Goal: Information Seeking & Learning: Check status

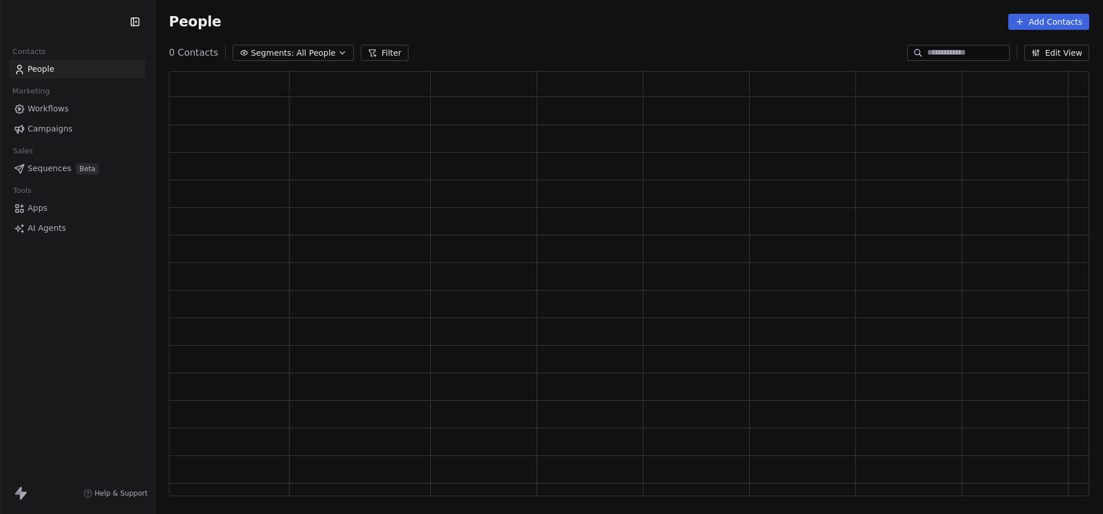
scroll to position [425, 920]
click at [98, 21] on html "Contacts People Marketing Workflows Campaigns Sales Pipelines Sequences Beta To…" at bounding box center [551, 257] width 1103 height 514
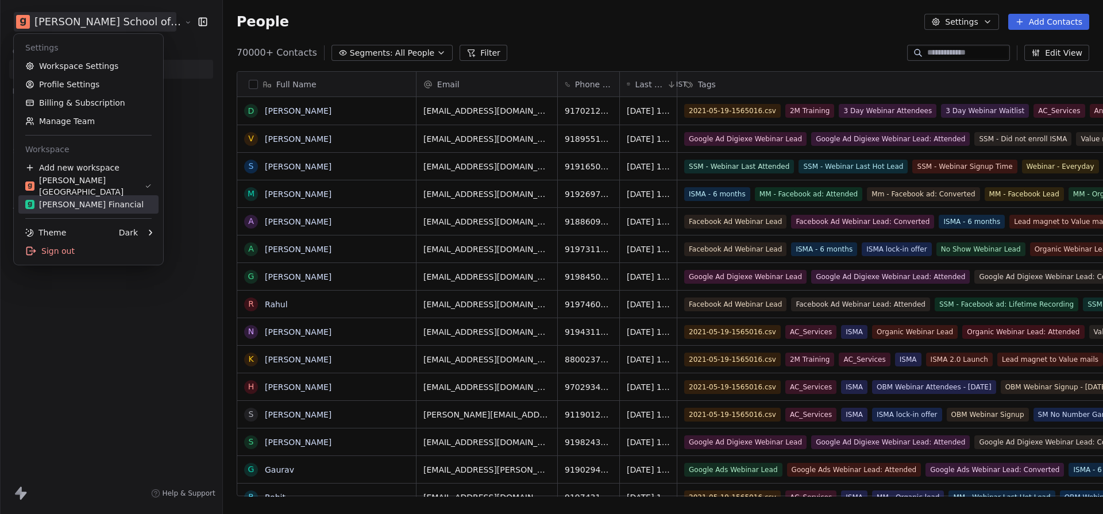
scroll to position [452, 924]
click at [120, 206] on div "Goela Financial" at bounding box center [88, 204] width 126 height 11
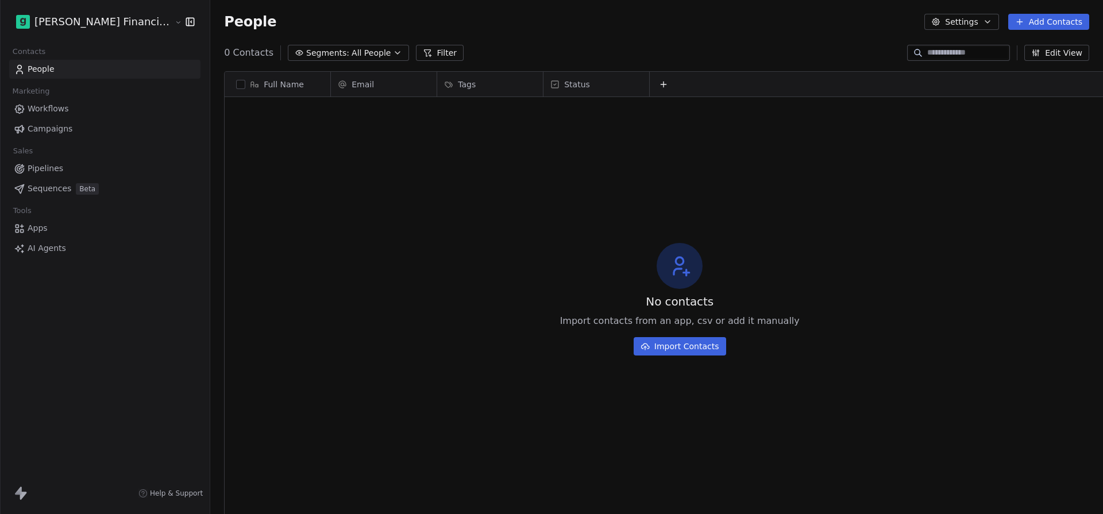
scroll to position [452, 939]
click at [63, 113] on span "Workflows" at bounding box center [48, 109] width 41 height 12
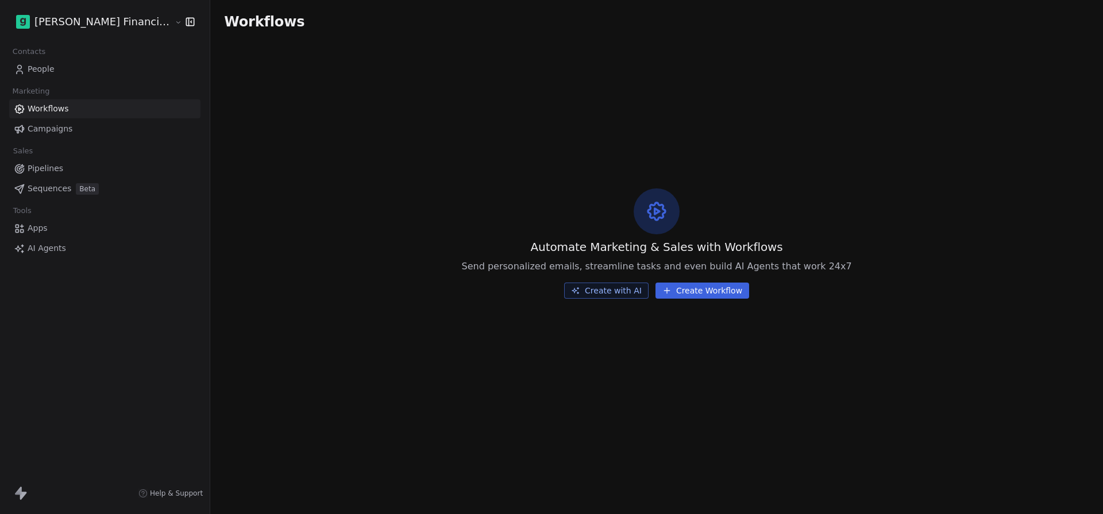
click at [60, 128] on span "Campaigns" at bounding box center [50, 129] width 45 height 12
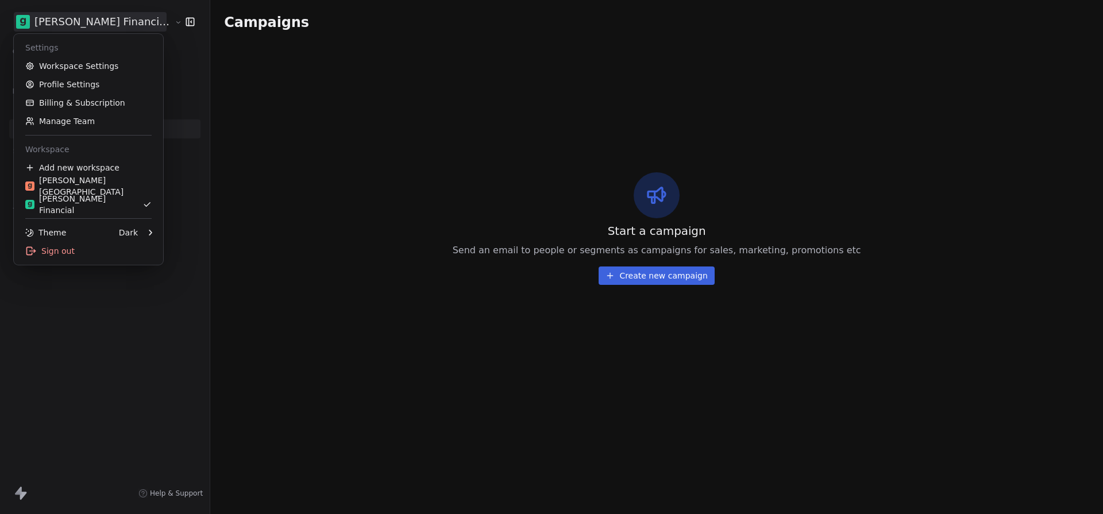
click at [83, 26] on html "Goela Financial Services Contacts People Marketing Workflows Campaigns Sales Pi…" at bounding box center [551, 257] width 1103 height 514
click at [89, 184] on div "Goela School" at bounding box center [88, 186] width 126 height 23
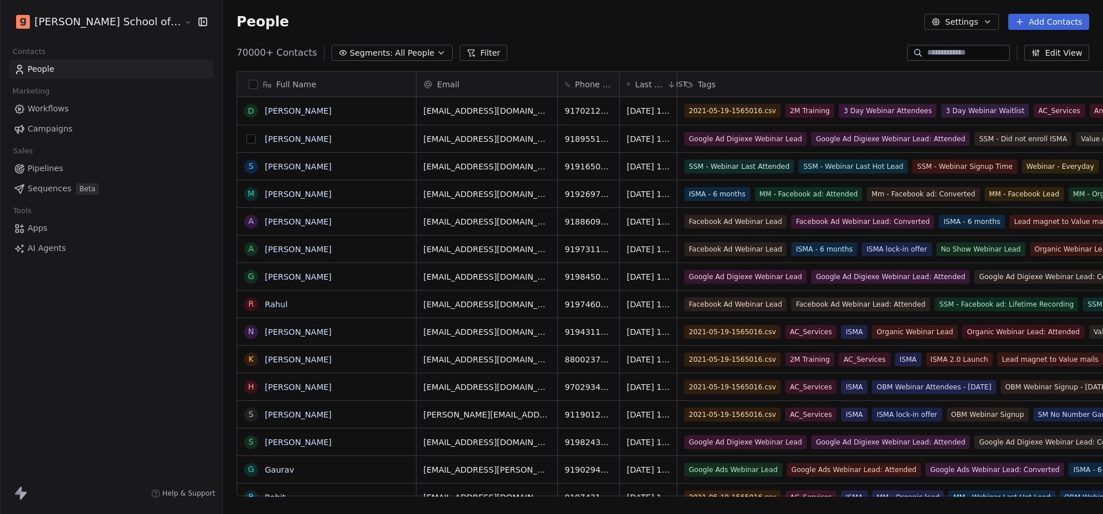
scroll to position [452, 924]
click at [70, 132] on link "Campaigns" at bounding box center [111, 129] width 204 height 19
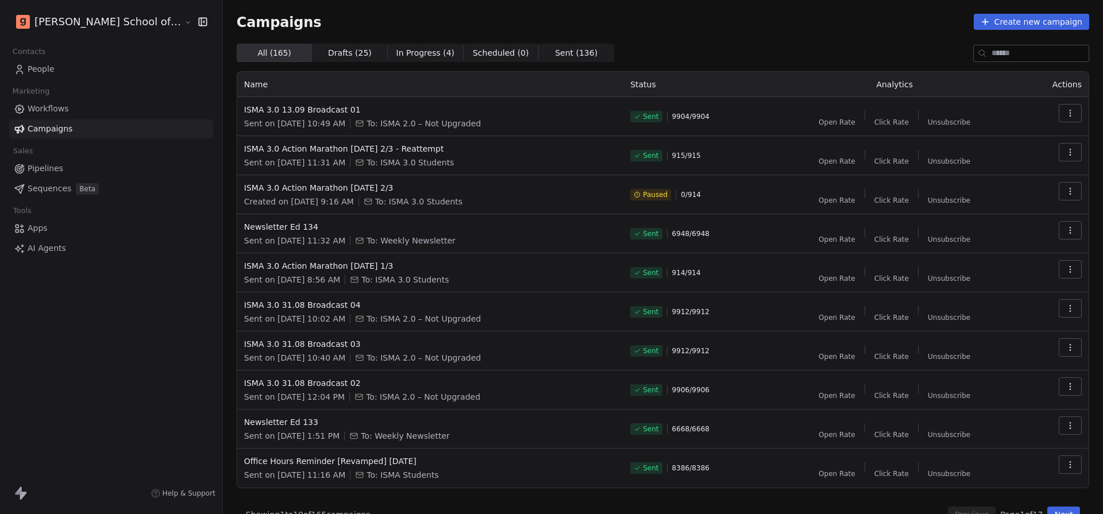
scroll to position [22, 0]
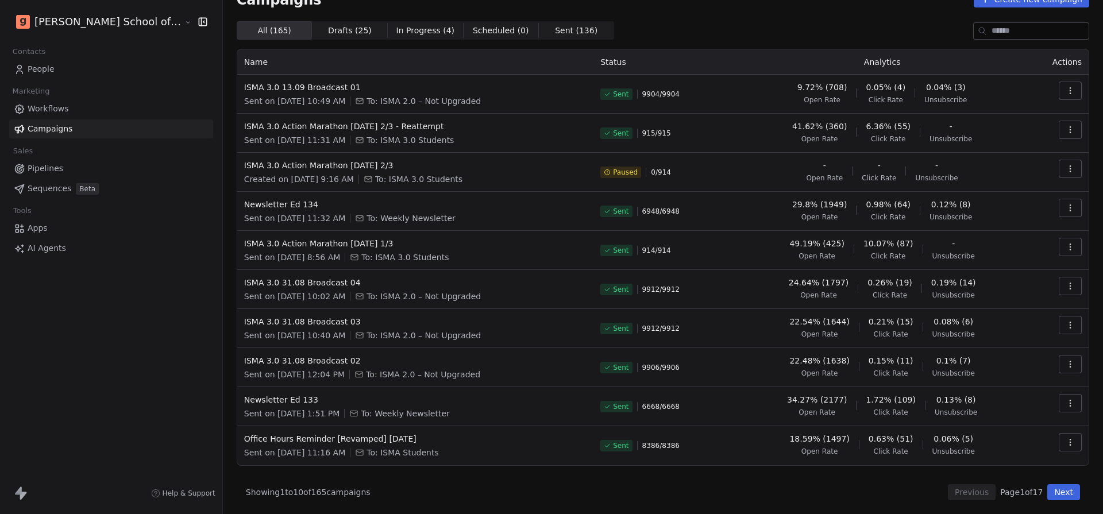
click at [1067, 491] on button "Next" at bounding box center [1063, 492] width 33 height 16
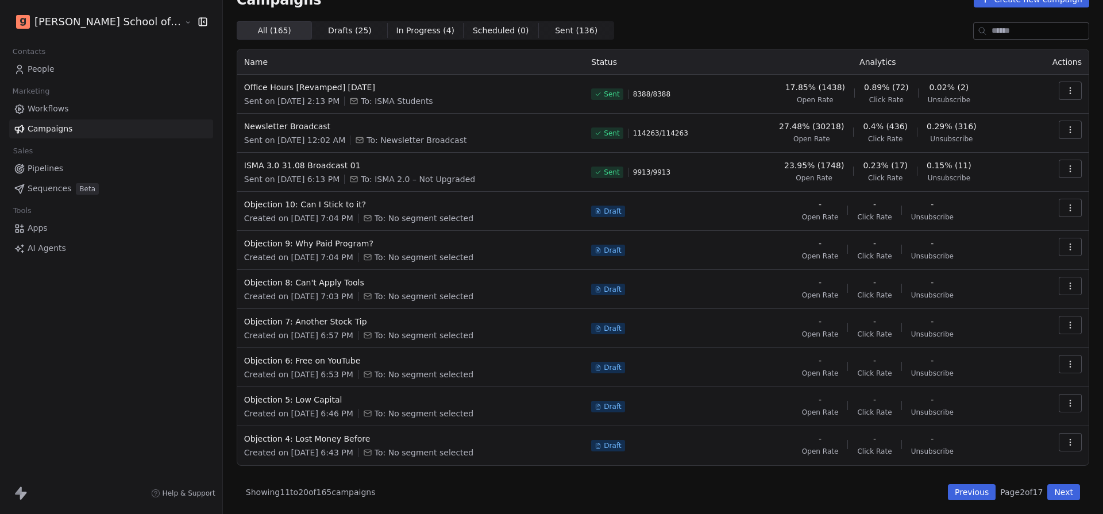
click at [664, 135] on span "114263 / 114263" at bounding box center [660, 133] width 55 height 9
click at [665, 134] on span "114263 / 114263" at bounding box center [660, 133] width 55 height 9
click at [664, 136] on span "114263 / 114263" at bounding box center [660, 133] width 55 height 9
drag, startPoint x: 656, startPoint y: 132, endPoint x: 668, endPoint y: 135, distance: 13.0
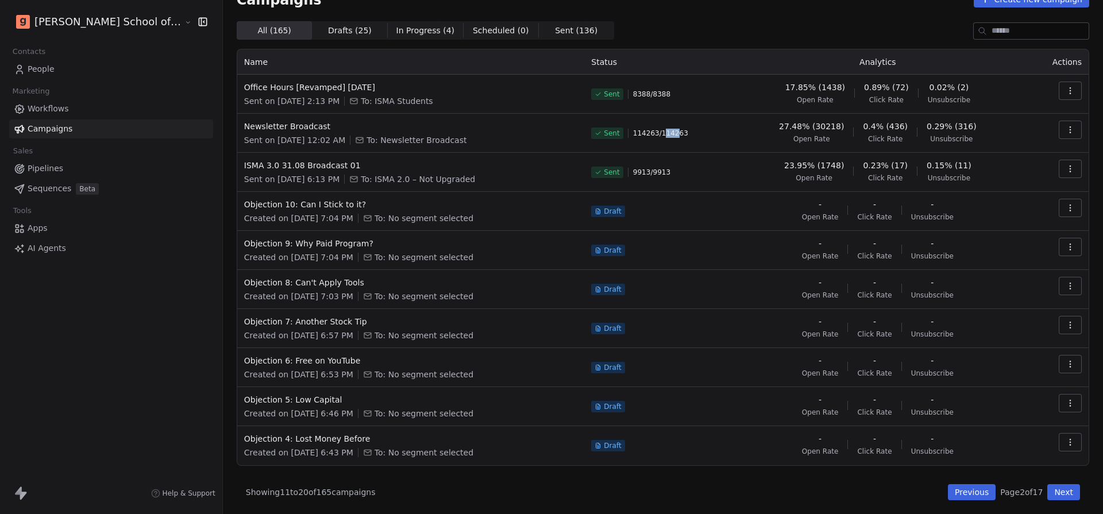
click at [668, 135] on span "114263 / 114263" at bounding box center [660, 133] width 55 height 9
click at [1070, 491] on button "Next" at bounding box center [1063, 492] width 33 height 16
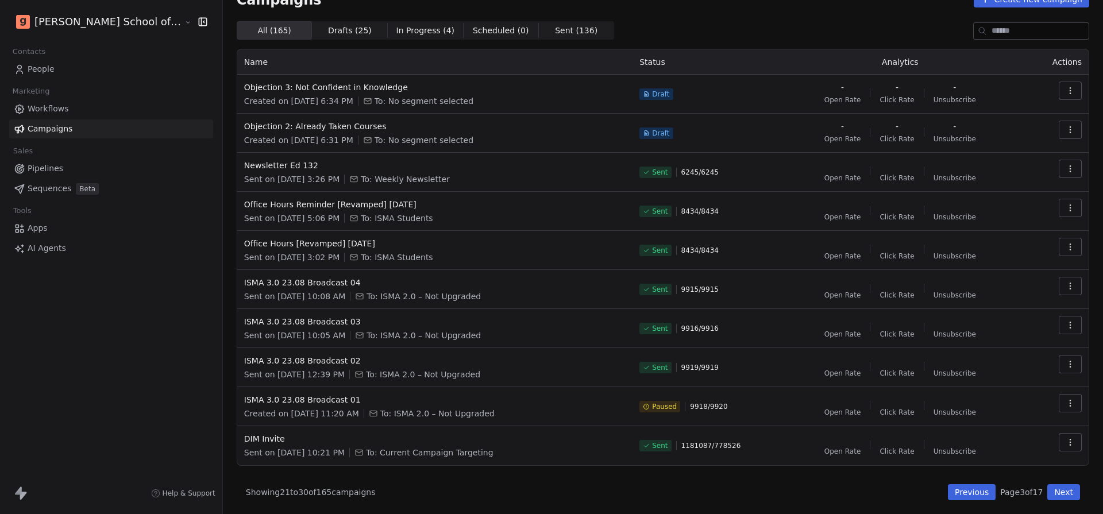
click at [1070, 492] on button "Next" at bounding box center [1063, 492] width 33 height 16
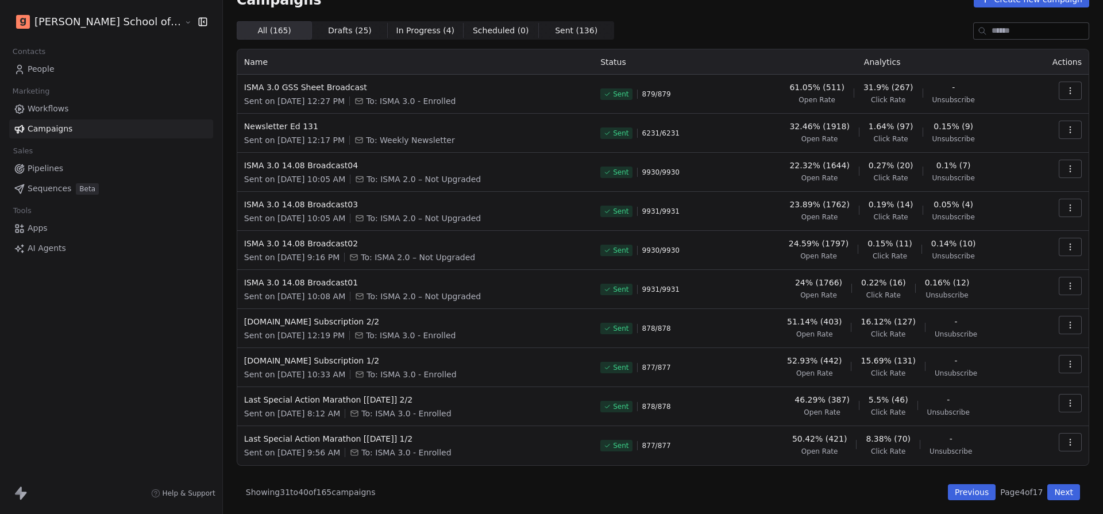
click at [555, 26] on span "Sent ( 136 )" at bounding box center [576, 31] width 43 height 12
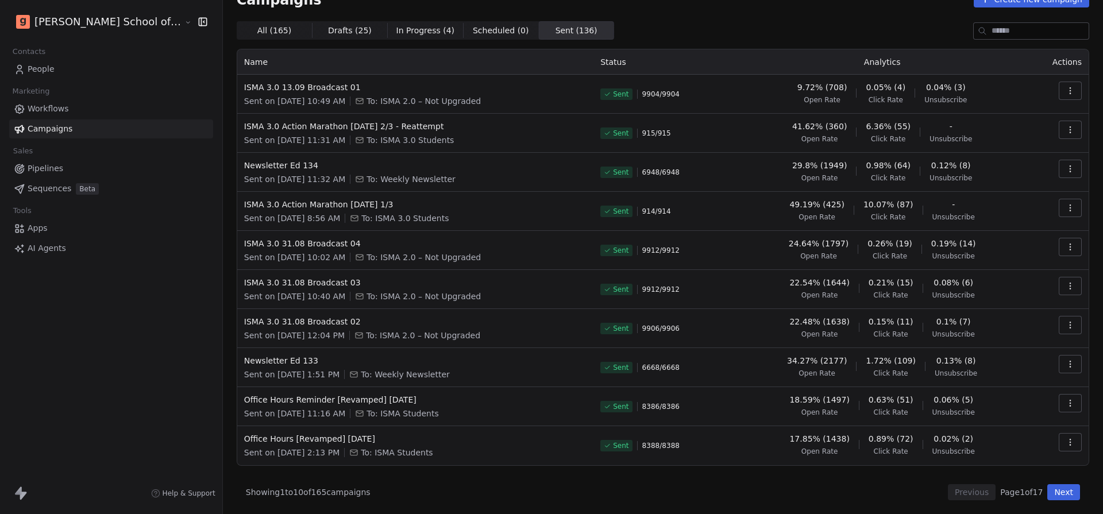
click at [1059, 491] on button "Next" at bounding box center [1063, 492] width 33 height 16
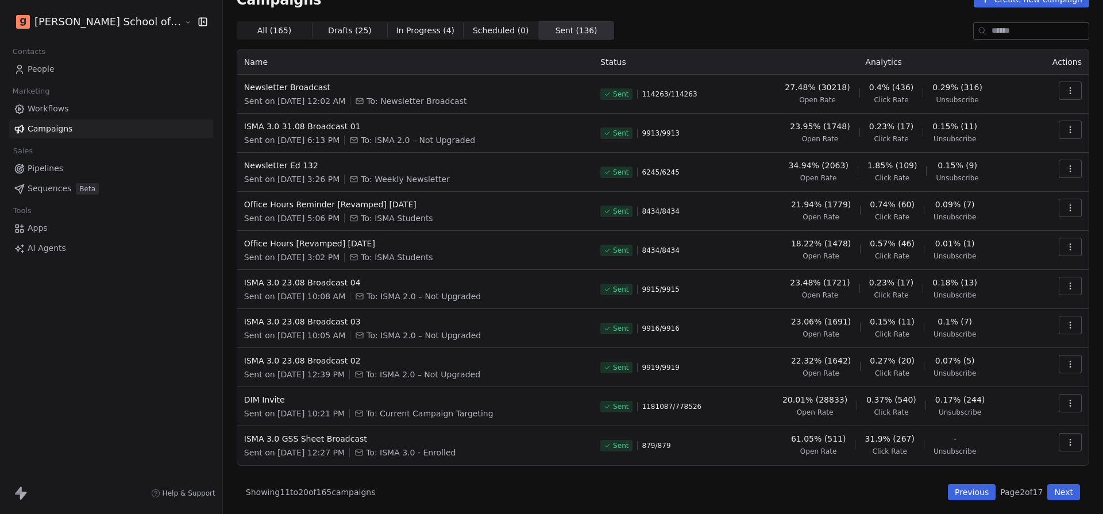
click at [679, 408] on span "1181087 / 778526" at bounding box center [672, 406] width 60 height 9
click at [691, 407] on div "Sent 1181087 / 778526" at bounding box center [665, 406] width 130 height 25
drag, startPoint x: 662, startPoint y: 409, endPoint x: 674, endPoint y: 410, distance: 12.1
click at [674, 410] on span "1181087 / 778526" at bounding box center [672, 406] width 60 height 9
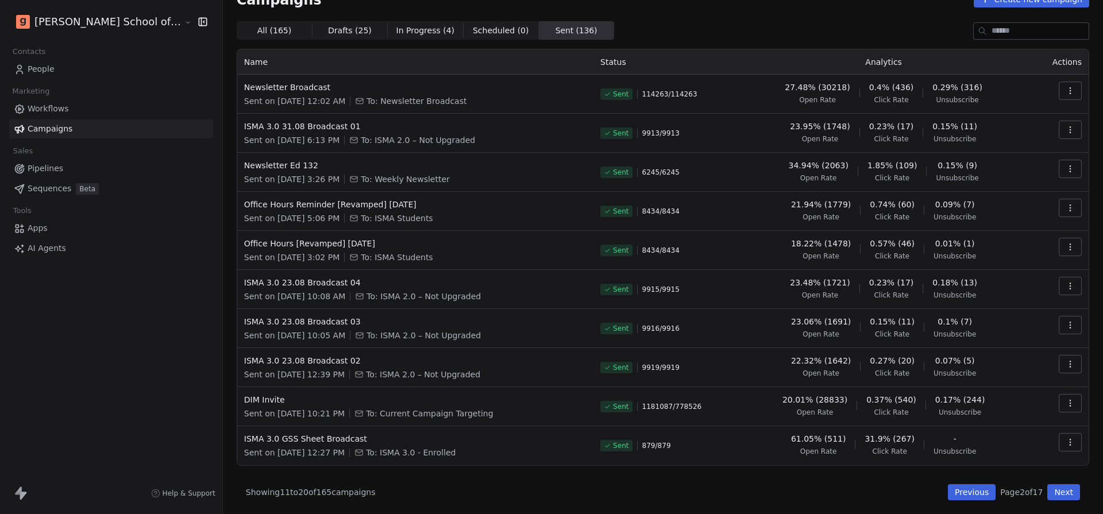
click at [696, 408] on div "Sent 1181087 / 778526" at bounding box center [665, 406] width 130 height 25
drag, startPoint x: 1049, startPoint y: 403, endPoint x: 1058, endPoint y: 402, distance: 9.2
click at [1049, 403] on td at bounding box center [1059, 406] width 59 height 39
click at [1064, 402] on button "button" at bounding box center [1070, 403] width 23 height 18
click at [990, 306] on span "View Analytics" at bounding box center [1012, 304] width 67 height 14
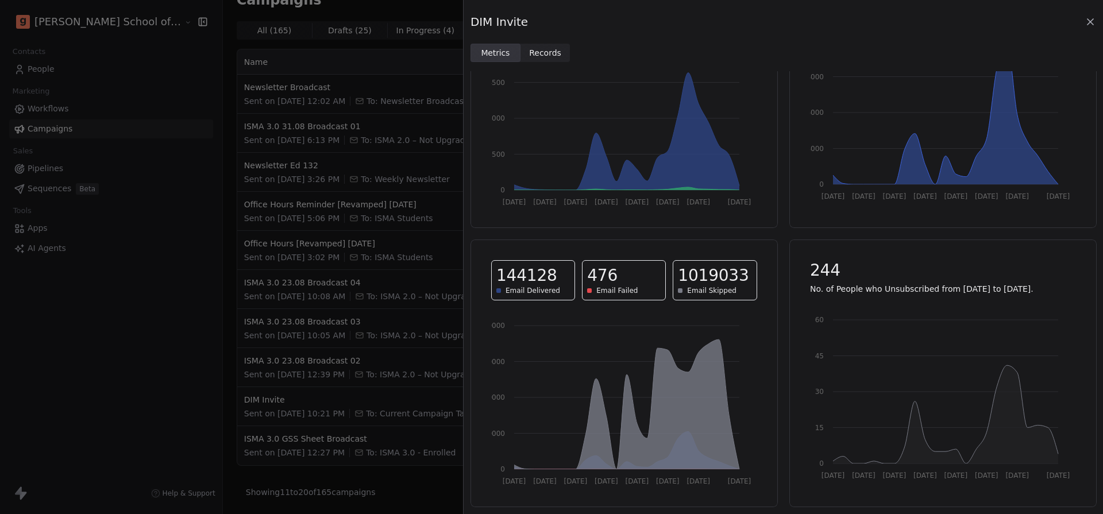
scroll to position [0, 0]
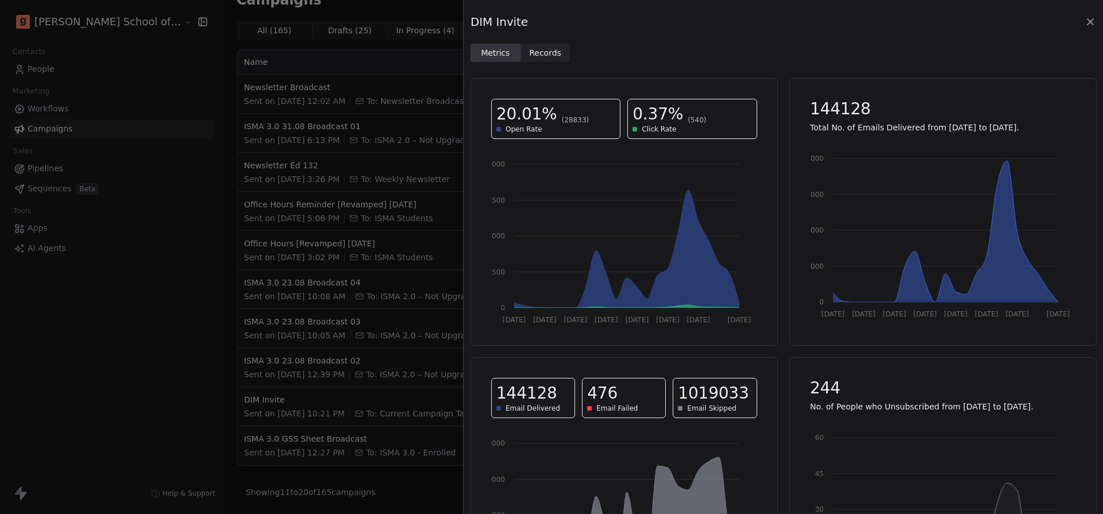
click at [1091, 21] on icon at bounding box center [1091, 22] width 6 height 6
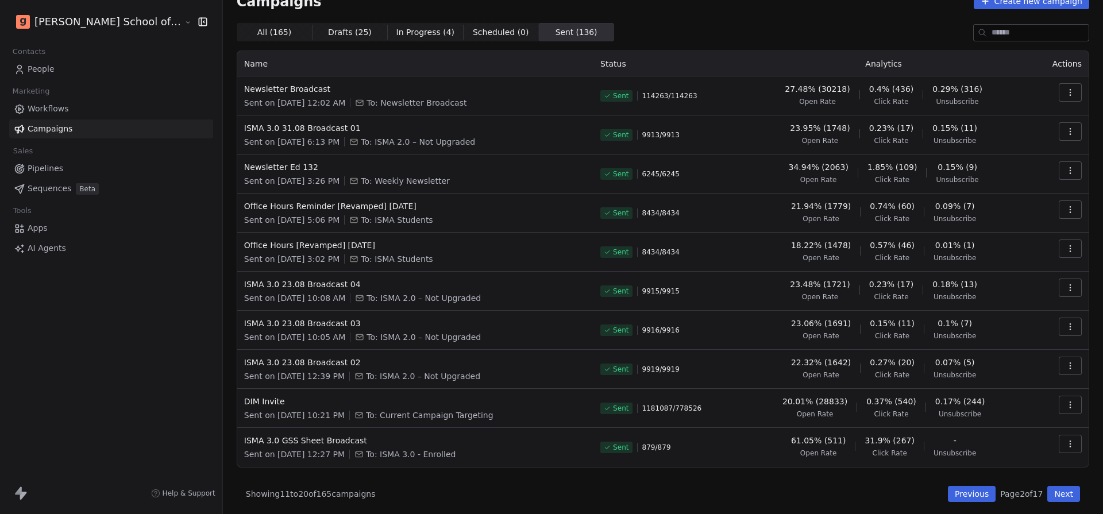
scroll to position [19, 0]
click at [1070, 406] on icon "button" at bounding box center [1070, 406] width 1 height 1
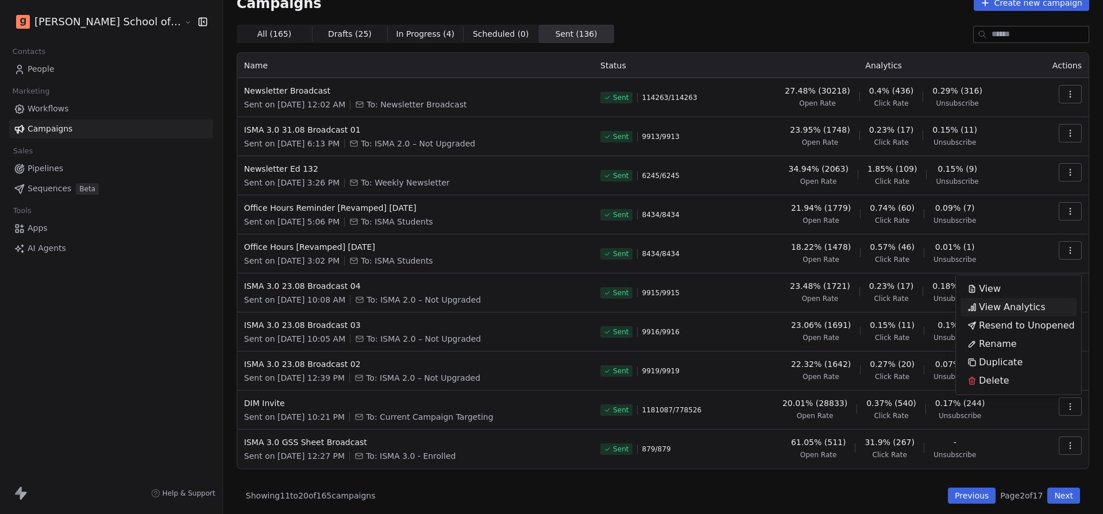
click at [1070, 406] on html "Goela School of Finance LLP Contacts People Marketing Workflows Campaigns Sales…" at bounding box center [551, 257] width 1103 height 514
click at [1070, 406] on icon "button" at bounding box center [1070, 406] width 1 height 1
click at [1027, 312] on span "View Analytics" at bounding box center [1012, 307] width 67 height 14
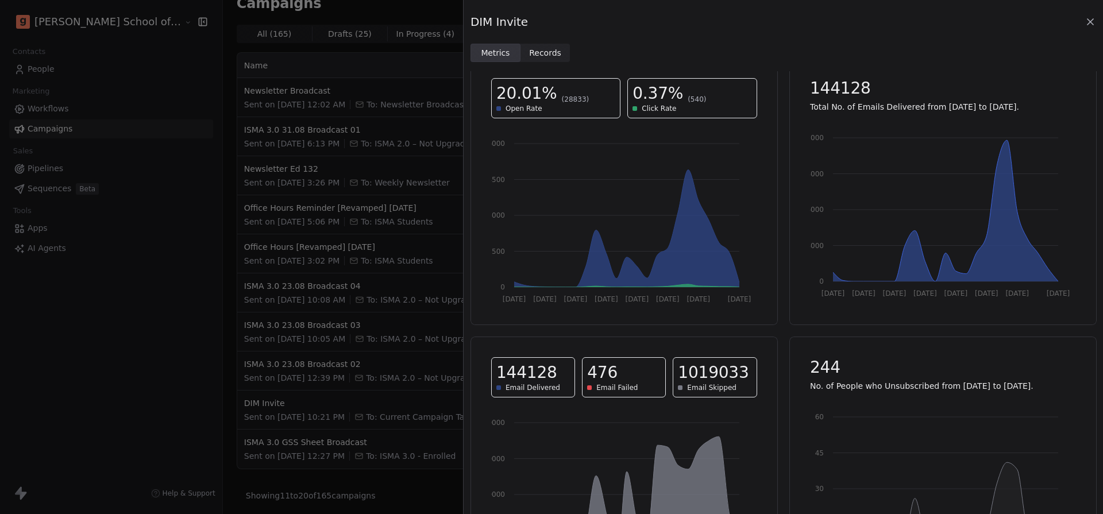
scroll to position [0, 0]
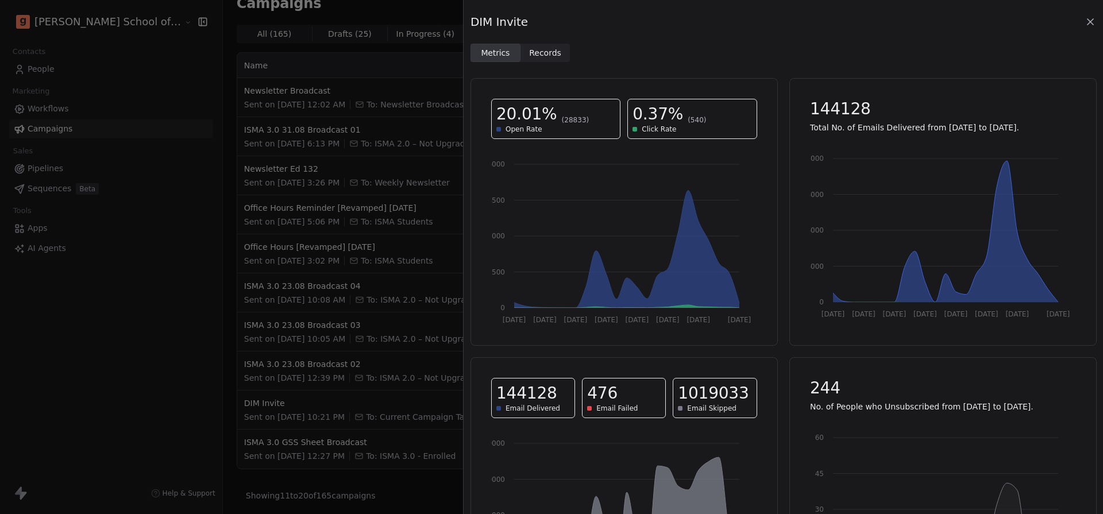
click at [1086, 16] on icon at bounding box center [1090, 21] width 11 height 11
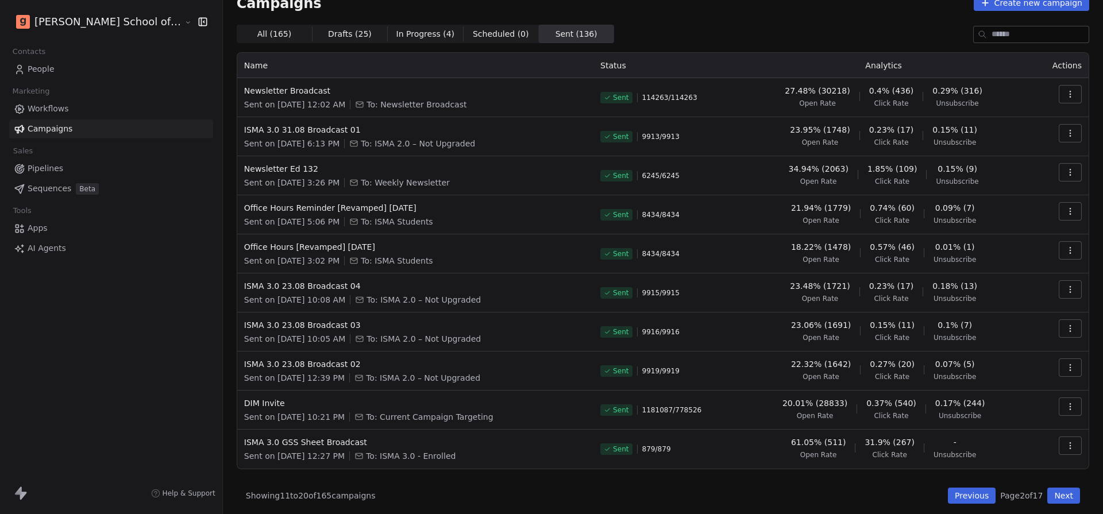
click at [1067, 410] on icon "button" at bounding box center [1070, 406] width 9 height 9
click at [1019, 314] on div "View Analytics" at bounding box center [1007, 307] width 92 height 18
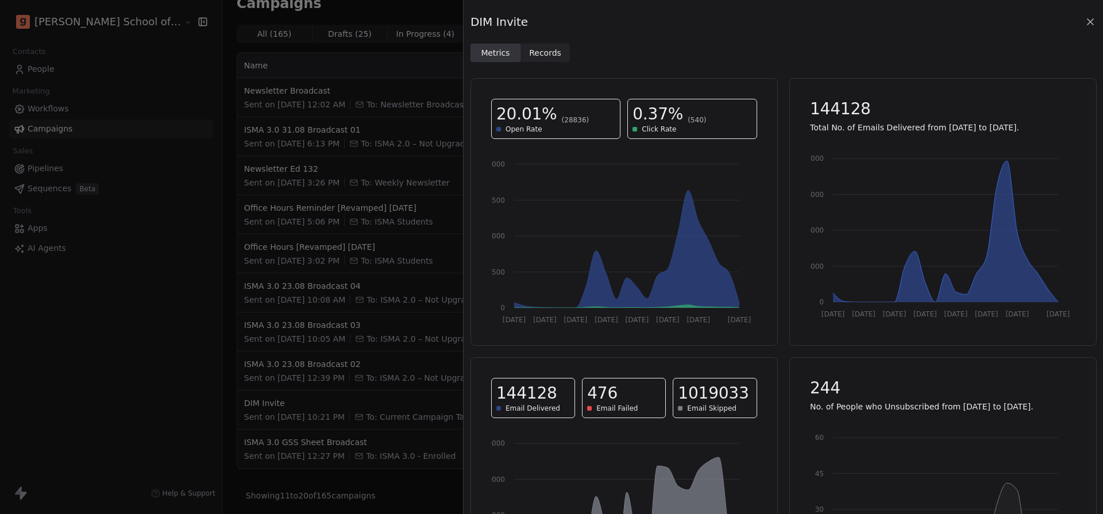
click at [548, 46] on span "Records Records" at bounding box center [546, 53] width 50 height 18
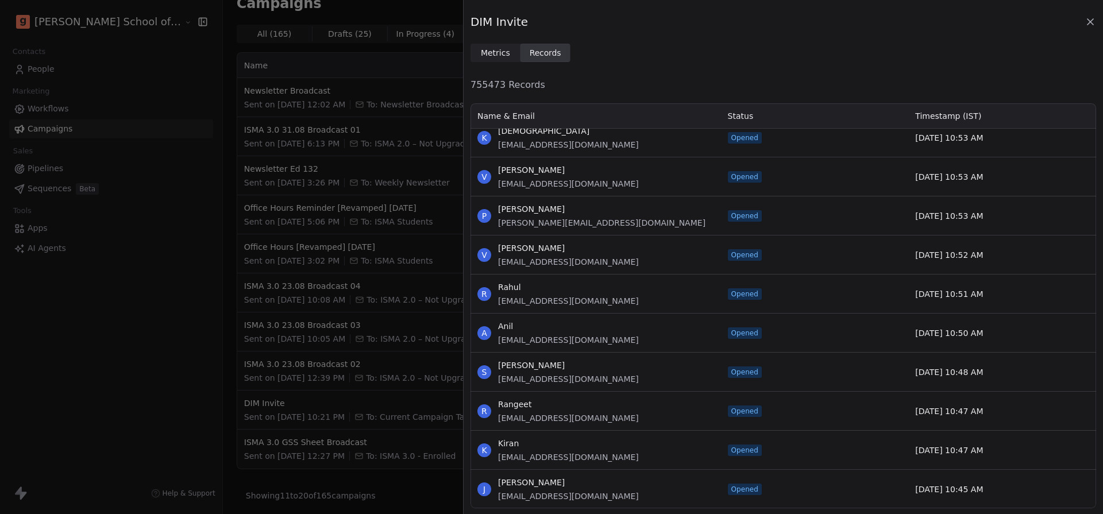
scroll to position [338, 0]
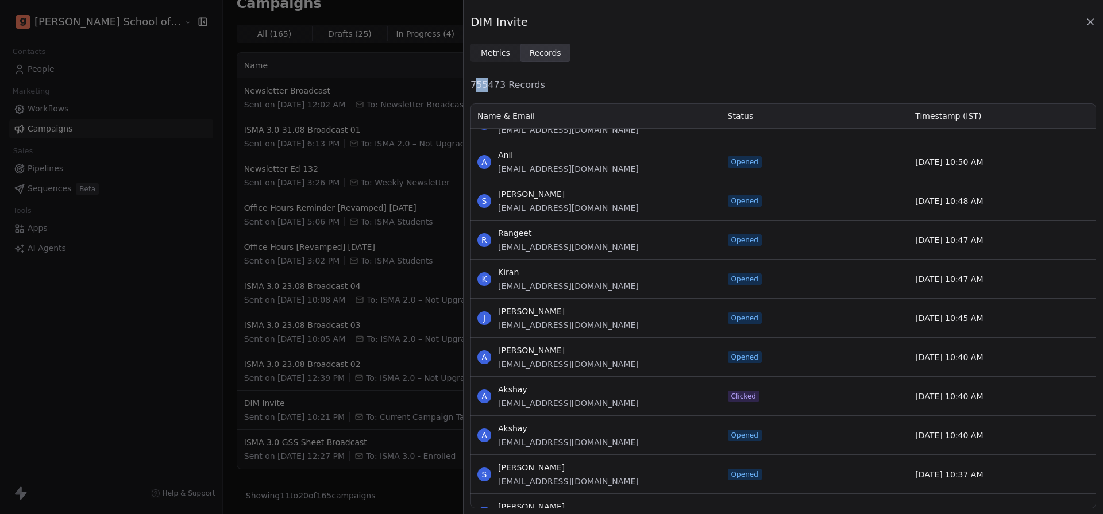
drag, startPoint x: 478, startPoint y: 89, endPoint x: 488, endPoint y: 88, distance: 9.8
click at [488, 88] on span "755473 Records" at bounding box center [784, 85] width 626 height 14
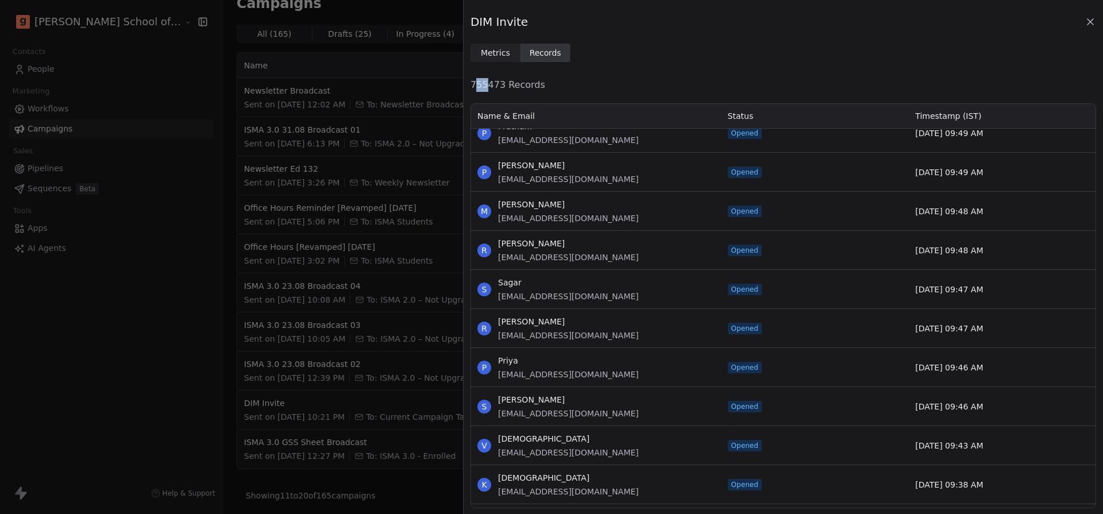
scroll to position [2414, 0]
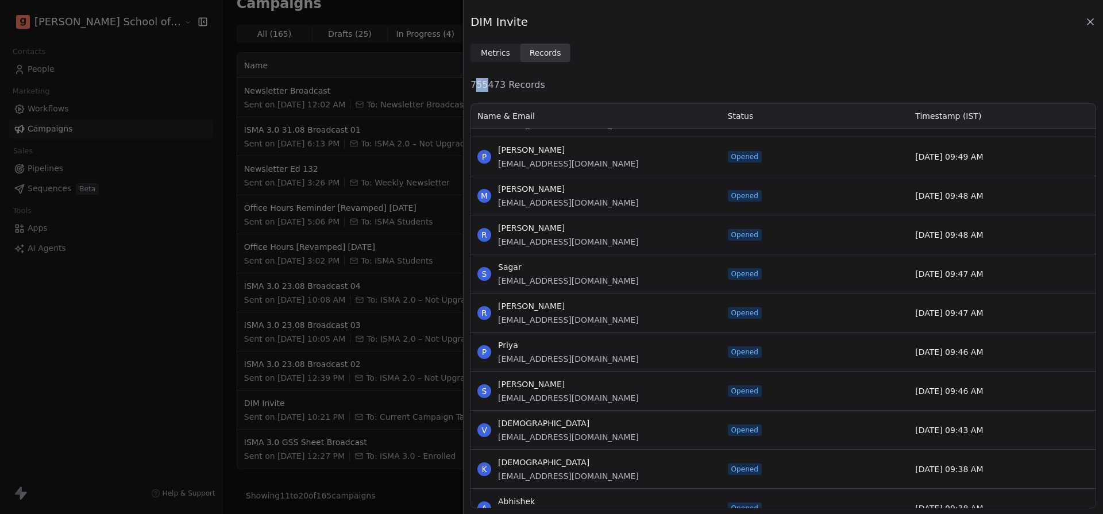
click at [492, 47] on span "Metrics" at bounding box center [495, 53] width 29 height 12
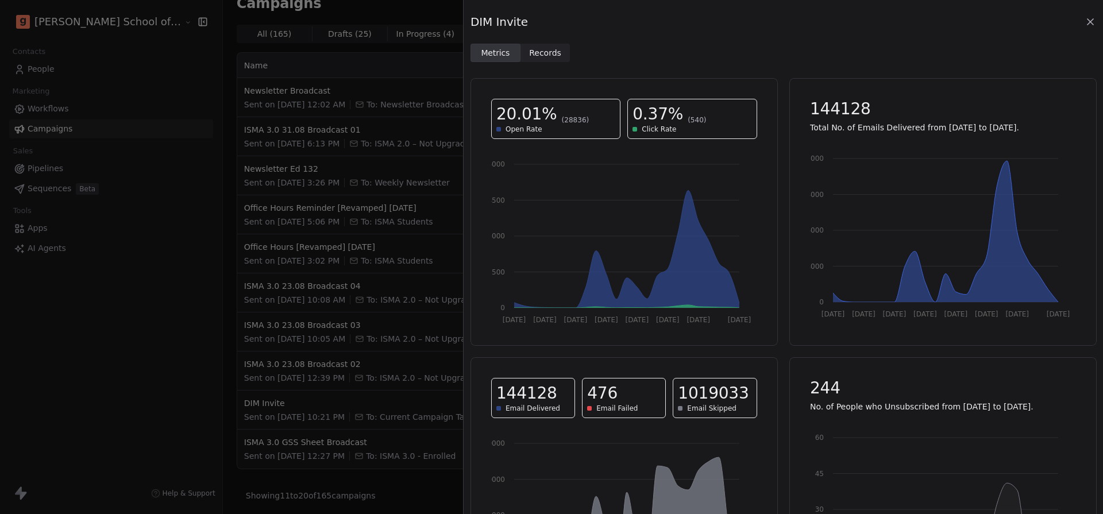
scroll to position [118, 0]
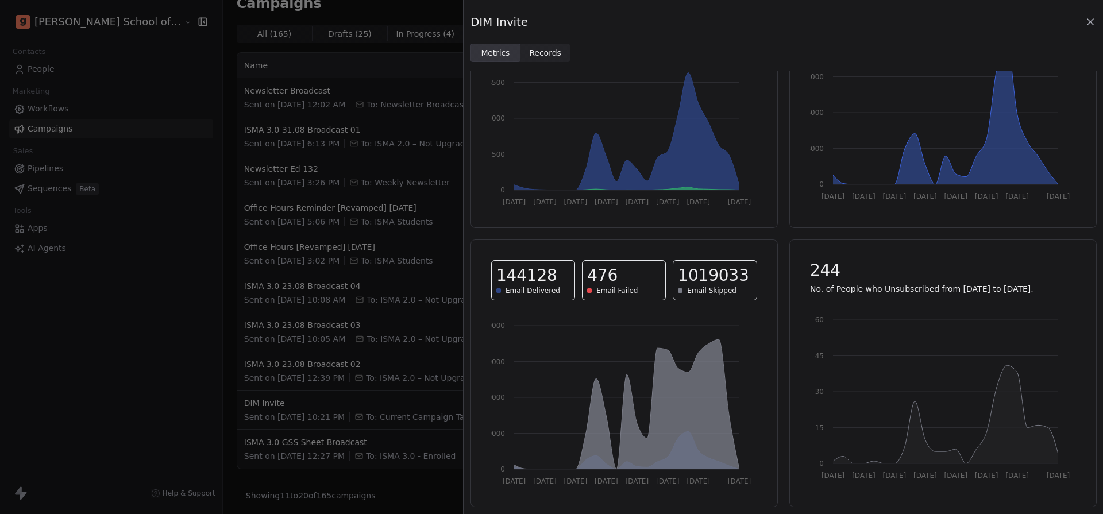
click at [709, 278] on span "1019033" at bounding box center [713, 275] width 71 height 21
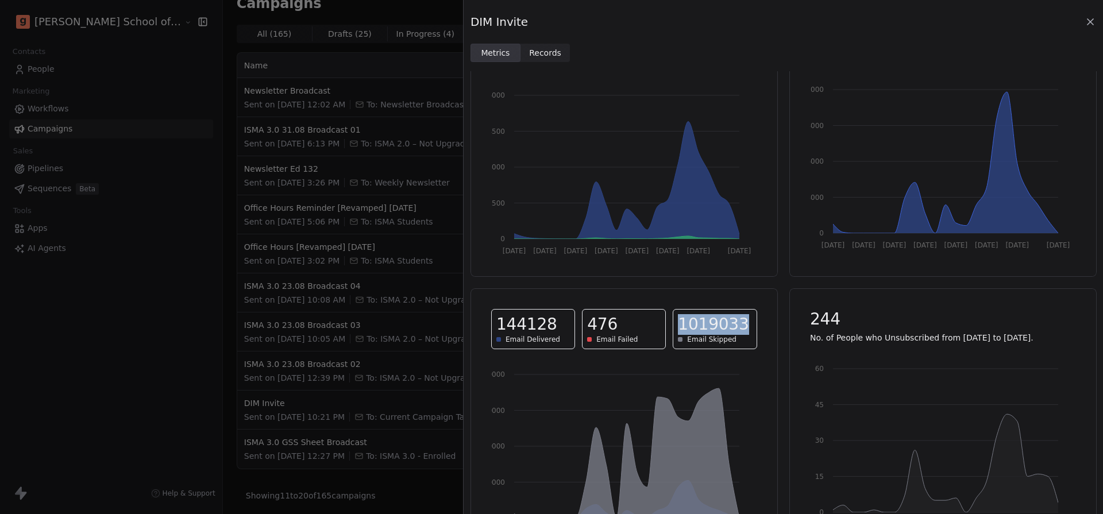
scroll to position [67, 0]
click at [691, 340] on span "Email Skipped" at bounding box center [711, 341] width 49 height 9
drag, startPoint x: 690, startPoint y: 329, endPoint x: 710, endPoint y: 327, distance: 19.6
click at [710, 327] on span "1019033" at bounding box center [713, 326] width 71 height 21
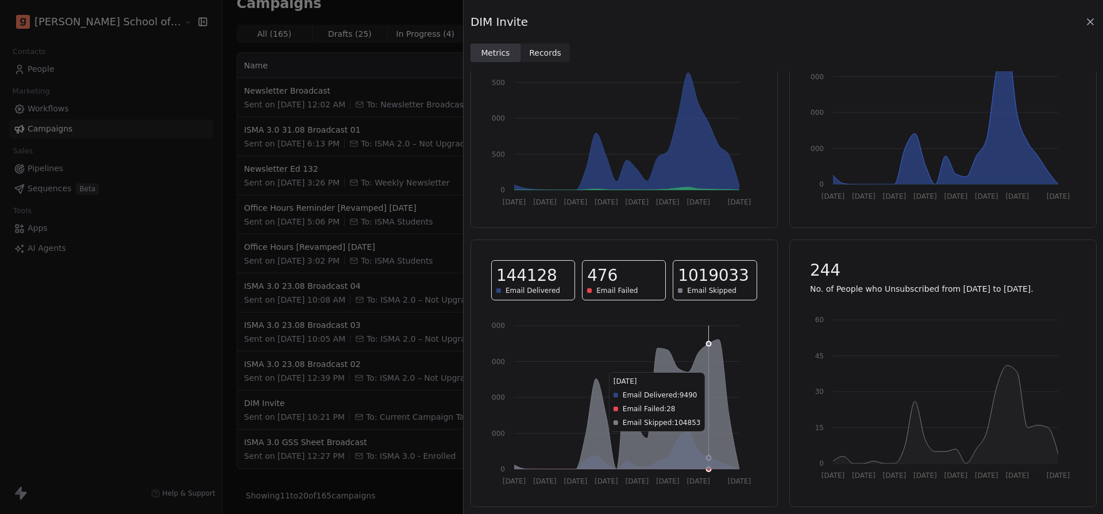
scroll to position [0, 0]
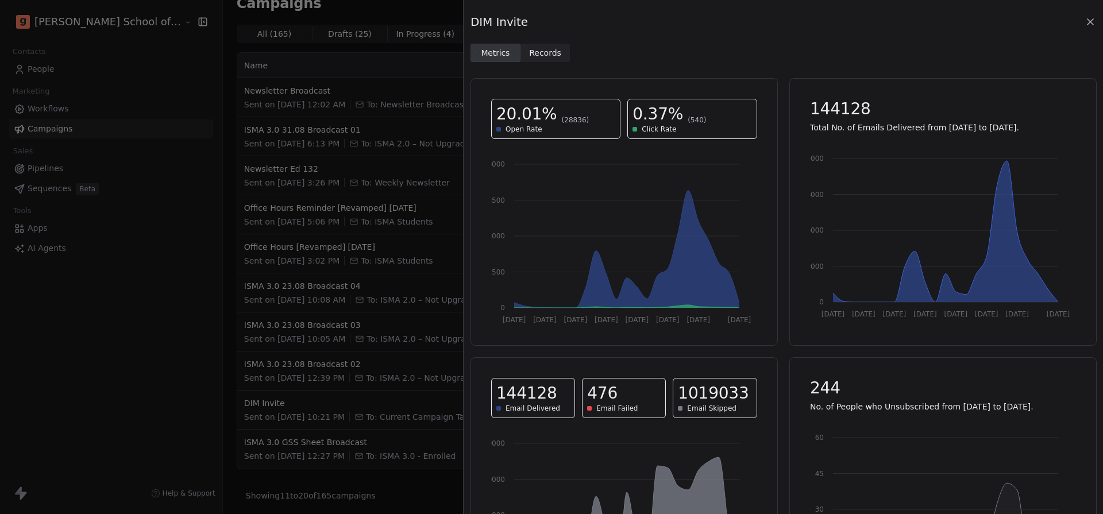
click at [1093, 16] on icon at bounding box center [1090, 21] width 11 height 11
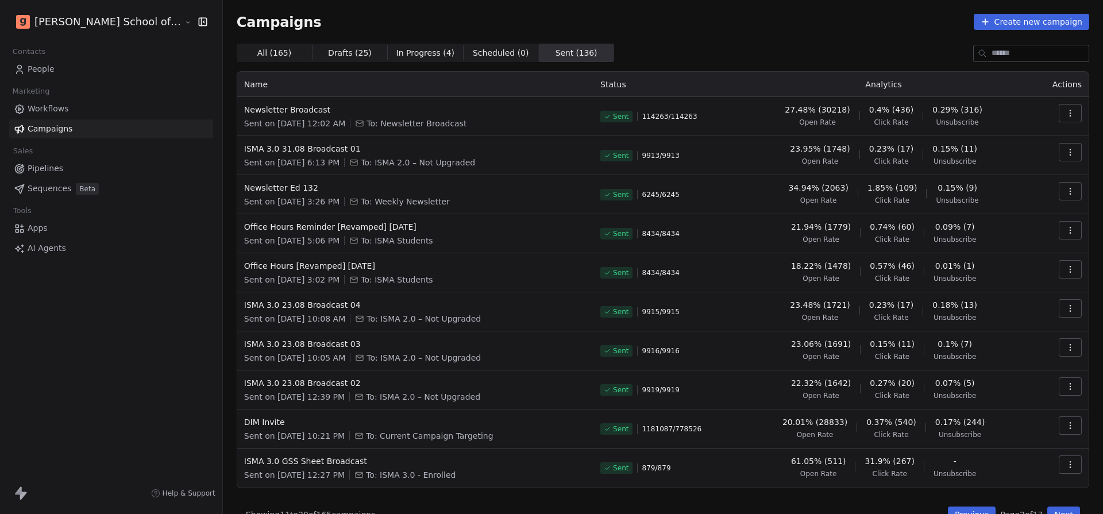
scroll to position [22, 0]
